Goal: Transaction & Acquisition: Purchase product/service

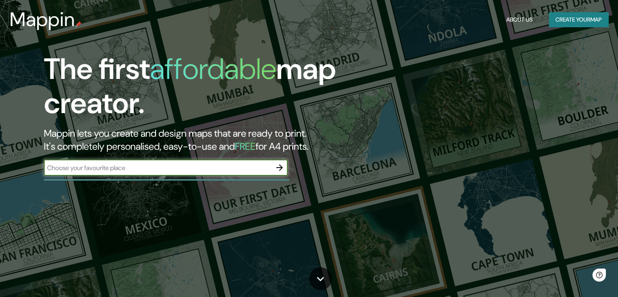
click at [132, 171] on input "text" at bounding box center [158, 167] width 228 height 9
type input "[GEOGRAPHIC_DATA]"
click at [154, 165] on input "[GEOGRAPHIC_DATA]" at bounding box center [158, 167] width 228 height 9
click at [279, 167] on icon "button" at bounding box center [279, 167] width 7 height 7
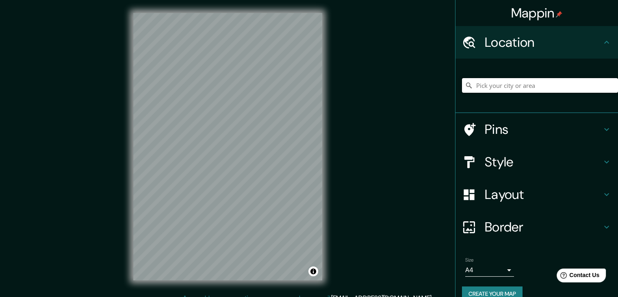
click at [506, 87] on input "Pick your city or area" at bounding box center [540, 85] width 156 height 15
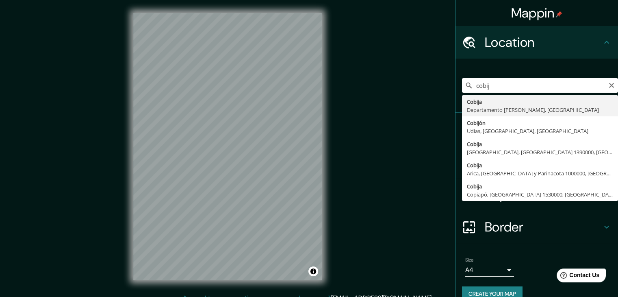
type input "Cobija, Departamento [PERSON_NAME], [GEOGRAPHIC_DATA]"
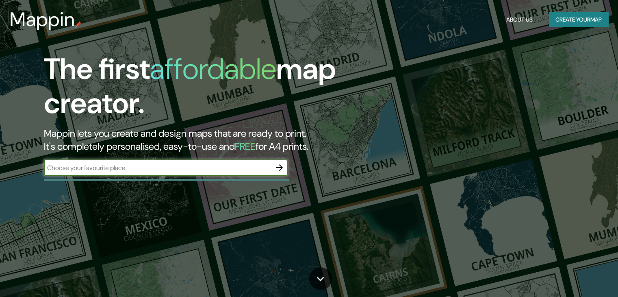
drag, startPoint x: 212, startPoint y: 176, endPoint x: 211, endPoint y: 169, distance: 7.4
click at [212, 176] on div "​" at bounding box center [166, 168] width 244 height 18
click at [210, 168] on input "text" at bounding box center [158, 167] width 228 height 9
type input "[GEOGRAPHIC_DATA]"
click at [278, 168] on icon "button" at bounding box center [280, 168] width 10 height 10
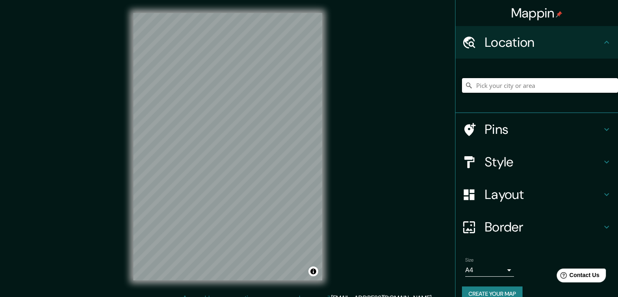
click at [513, 89] on input "Pick your city or area" at bounding box center [540, 85] width 156 height 15
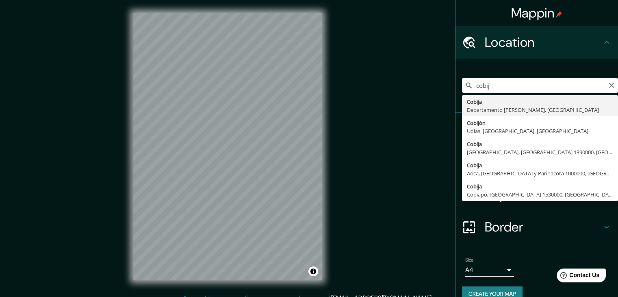
type input "Cobija, Departamento [PERSON_NAME], [GEOGRAPHIC_DATA]"
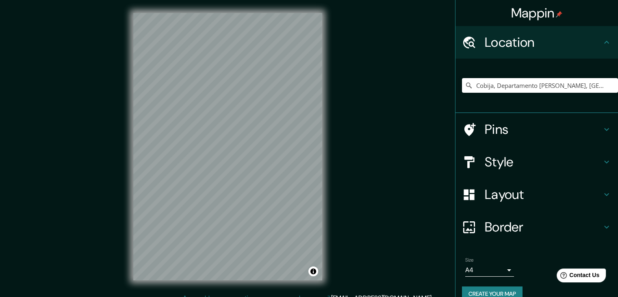
click at [561, 161] on h4 "Style" at bounding box center [543, 162] width 117 height 16
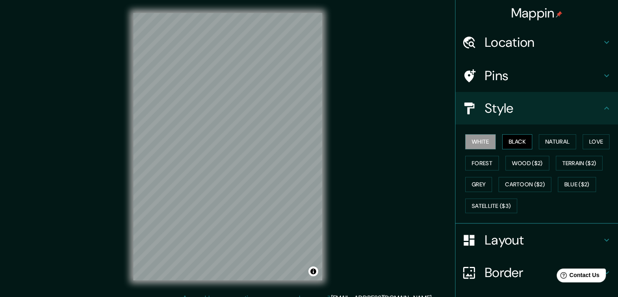
click at [512, 142] on button "Black" at bounding box center [518, 141] width 30 height 15
click at [477, 154] on div "White Black Natural Love Forest Wood ($2) Terrain ($2) Grey Cartoon ($2) Blue (…" at bounding box center [540, 173] width 156 height 85
click at [483, 164] on button "Forest" at bounding box center [483, 163] width 34 height 15
